Goal: Find specific page/section: Find specific page/section

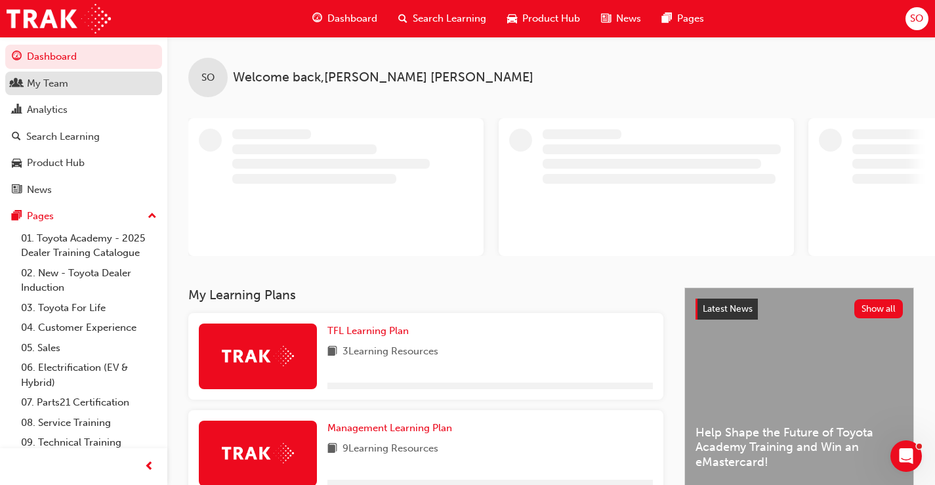
click at [50, 74] on link "My Team" at bounding box center [83, 84] width 157 height 24
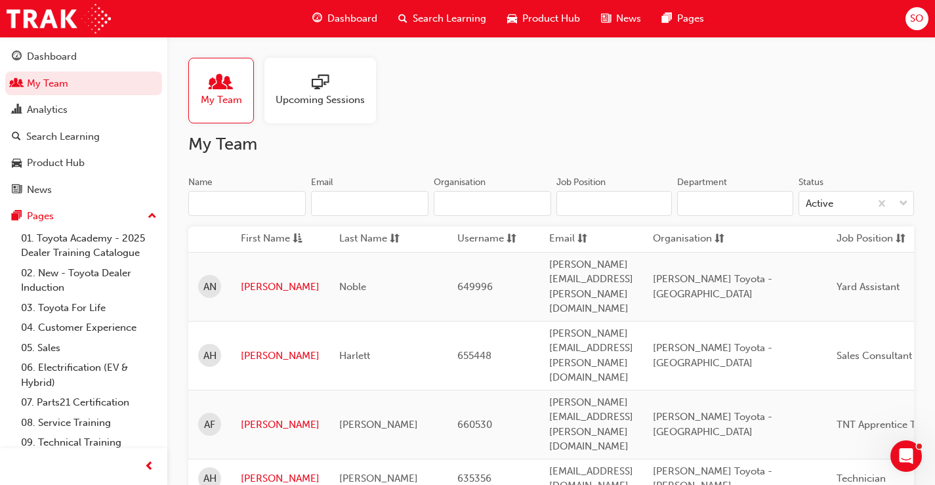
click at [257, 203] on input "Name" at bounding box center [246, 203] width 117 height 25
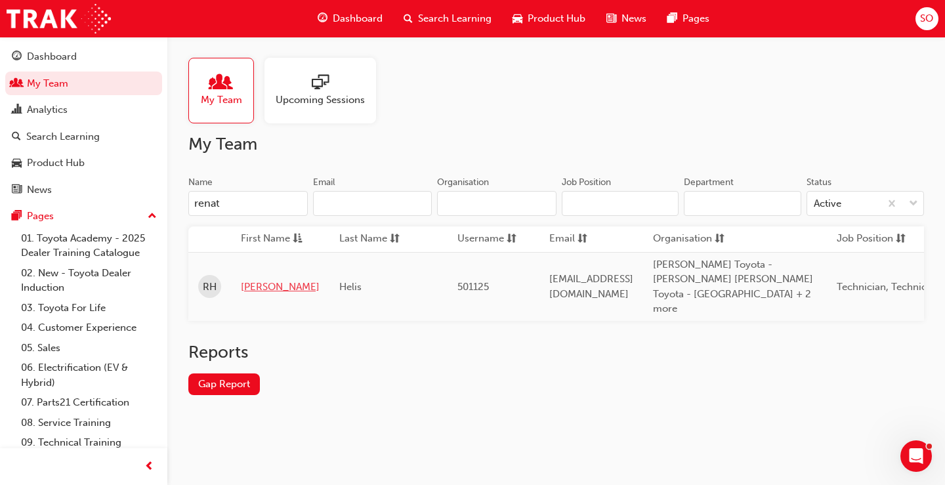
type input "renat"
click at [252, 280] on link "[PERSON_NAME]" at bounding box center [280, 287] width 79 height 15
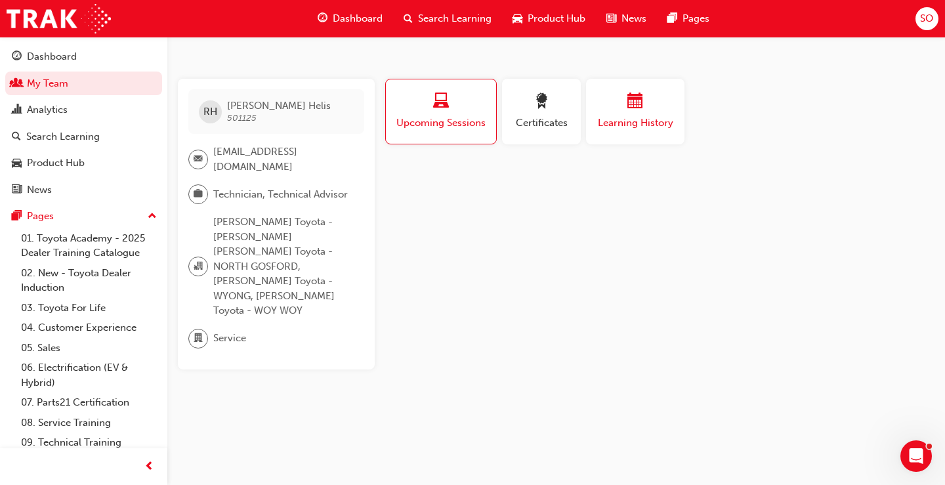
click at [614, 111] on div "button" at bounding box center [635, 103] width 79 height 20
